Goal: Navigation & Orientation: Find specific page/section

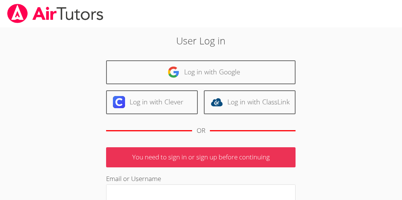
scroll to position [1, 0]
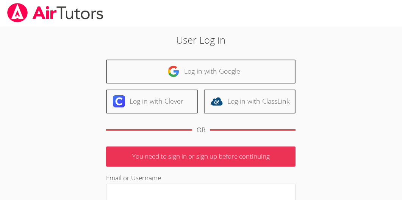
type input "[EMAIL_ADDRESS][DOMAIN_NAME]"
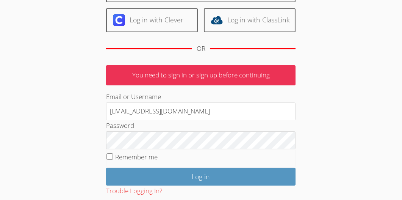
scroll to position [91, 0]
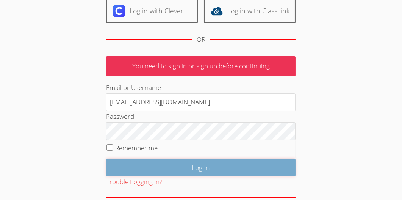
click at [141, 167] on input "Log in" at bounding box center [200, 167] width 189 height 18
